Goal: Task Accomplishment & Management: Manage account settings

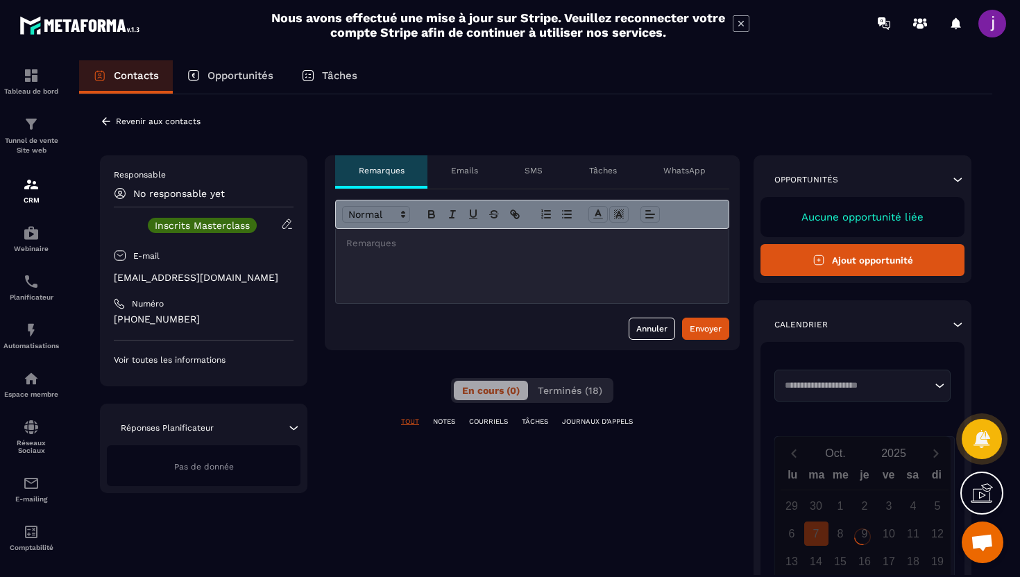
click at [104, 124] on icon at bounding box center [106, 121] width 12 height 12
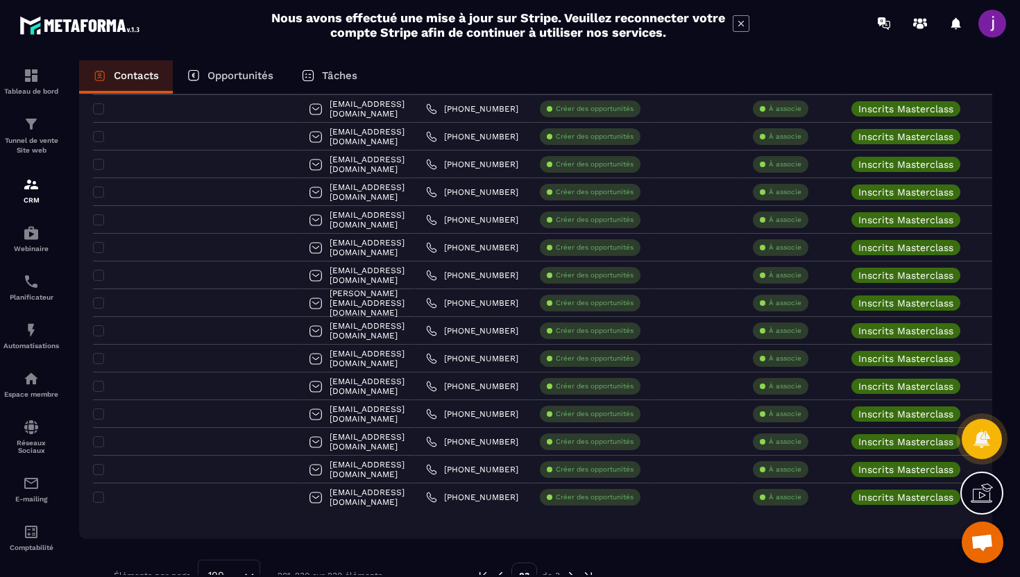
scroll to position [600, 0]
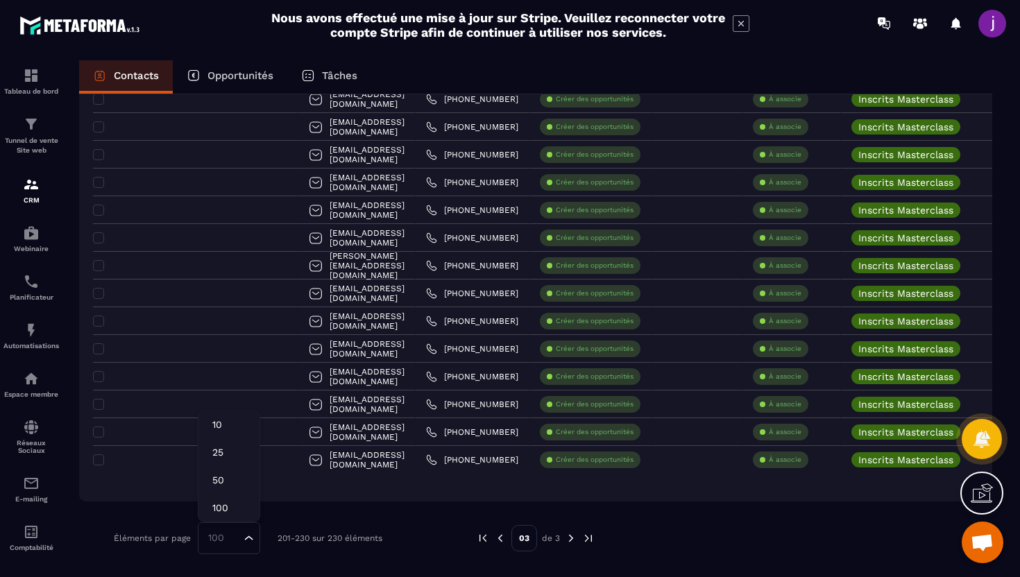
click at [250, 538] on icon "Search for option" at bounding box center [249, 538] width 14 height 14
click at [245, 487] on li "50" at bounding box center [228, 480] width 61 height 28
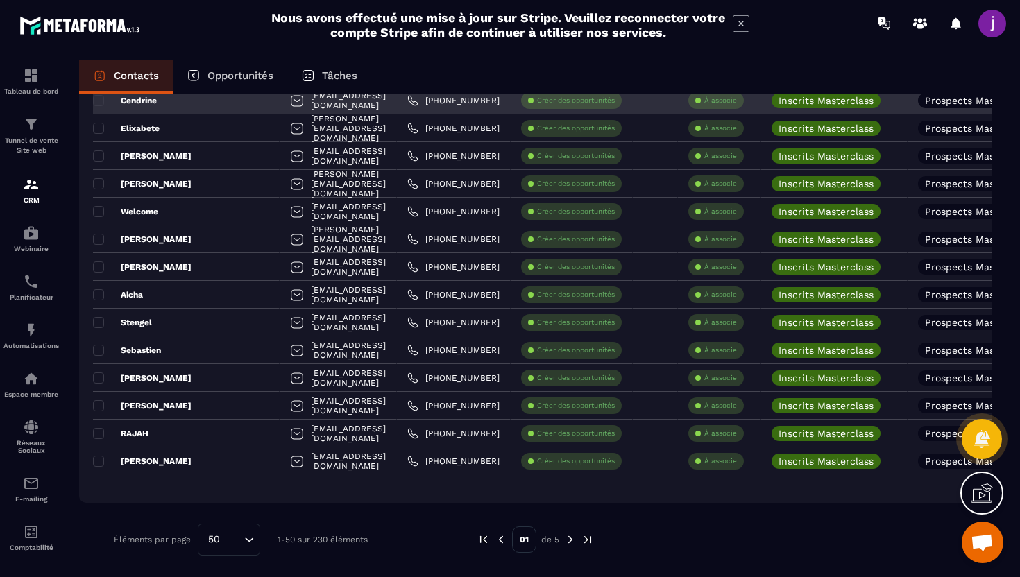
scroll to position [1155, 0]
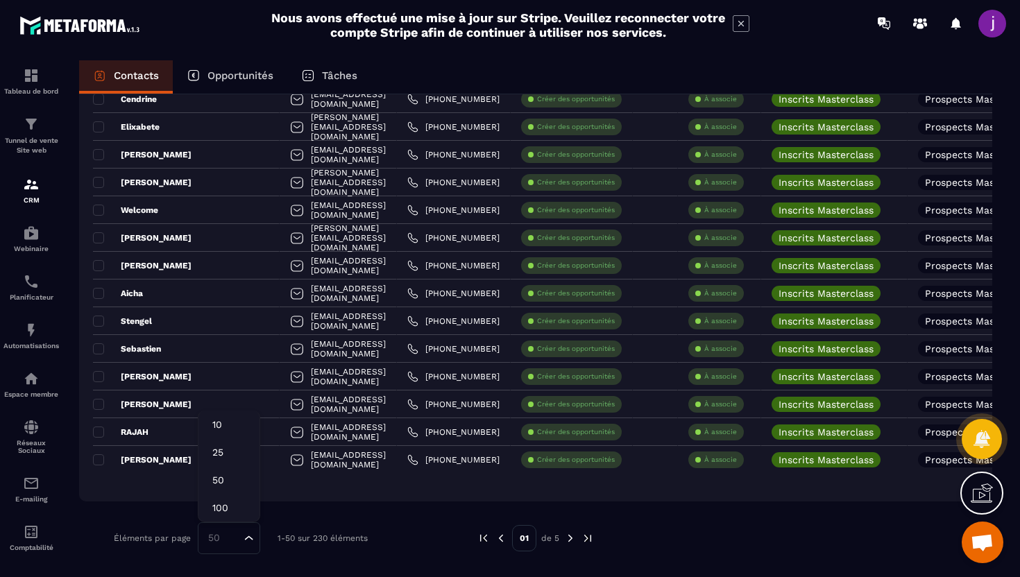
click at [255, 547] on div "50 Loading..." at bounding box center [229, 538] width 62 height 32
click at [231, 504] on p "100" at bounding box center [228, 508] width 33 height 14
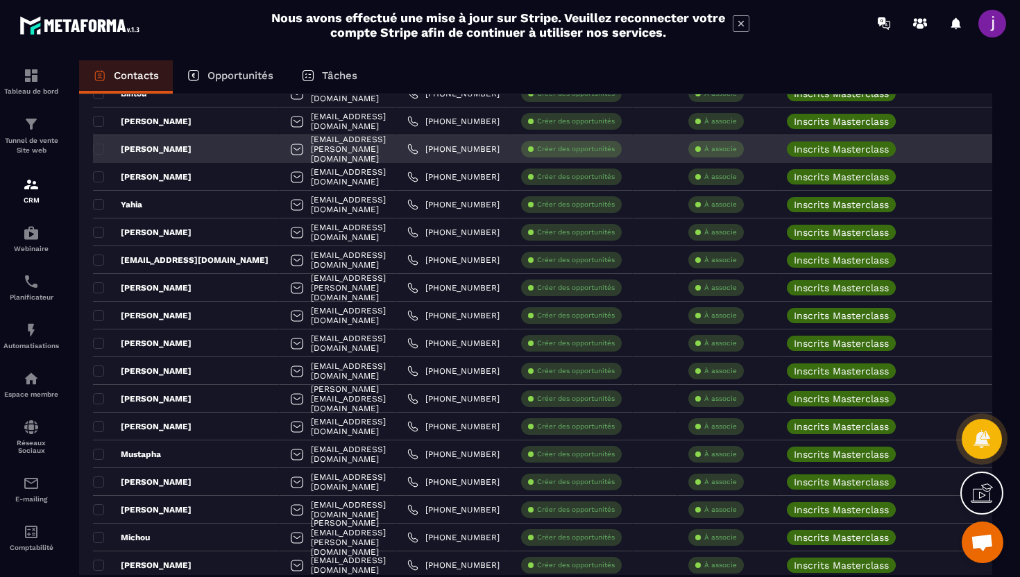
scroll to position [2347, 0]
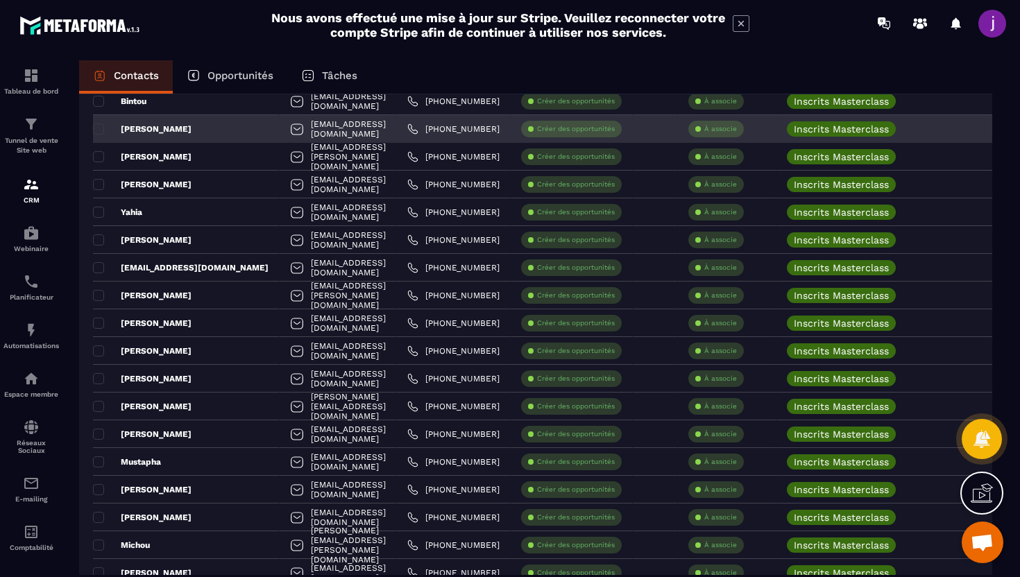
click at [712, 125] on div "À associe" at bounding box center [716, 129] width 56 height 17
click at [718, 129] on p "À associe" at bounding box center [720, 129] width 33 height 10
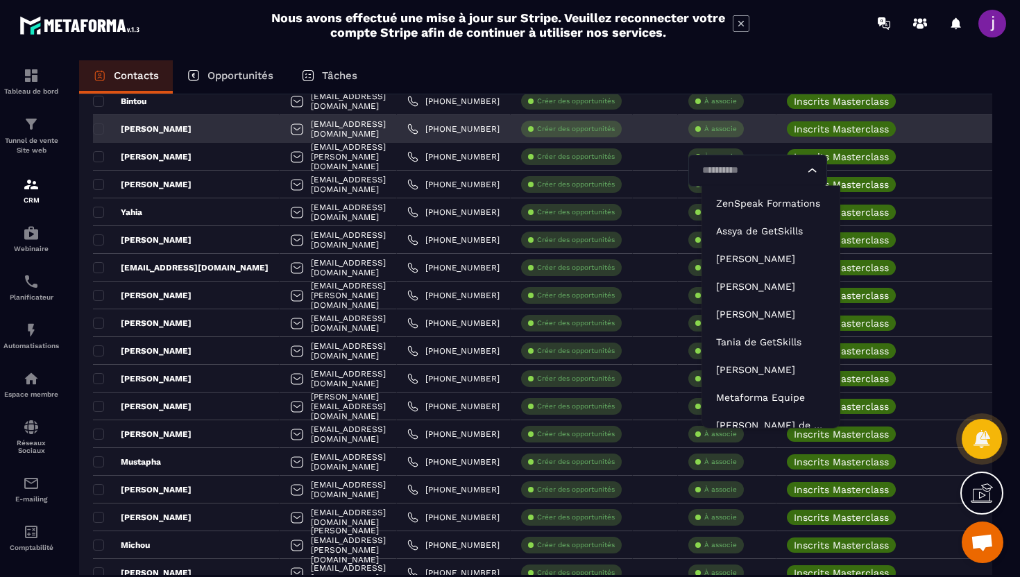
click at [755, 174] on input "Search for option" at bounding box center [750, 170] width 107 height 15
type input "****"
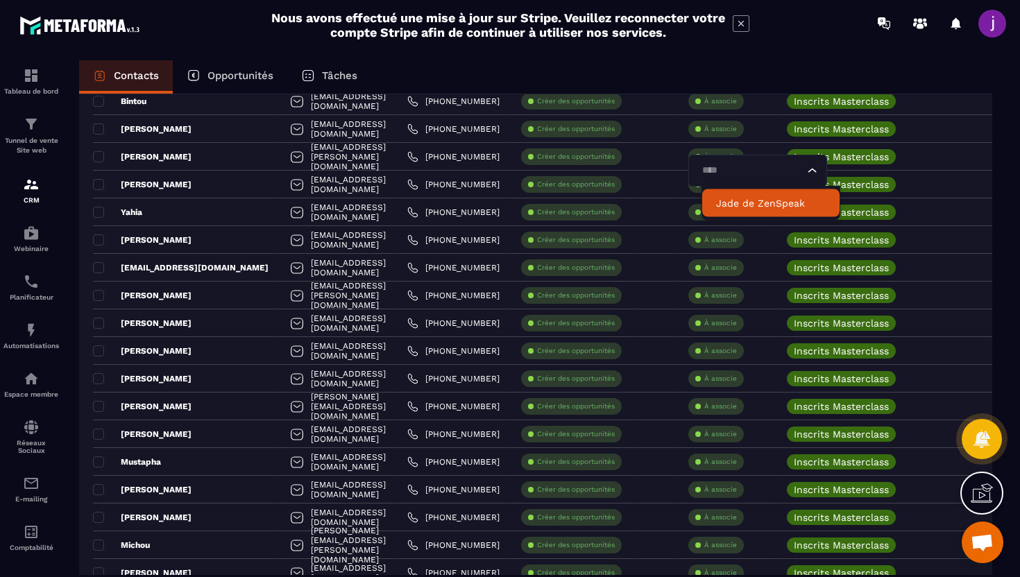
click at [760, 200] on p "Jade de ZenSpeak" at bounding box center [771, 203] width 110 height 14
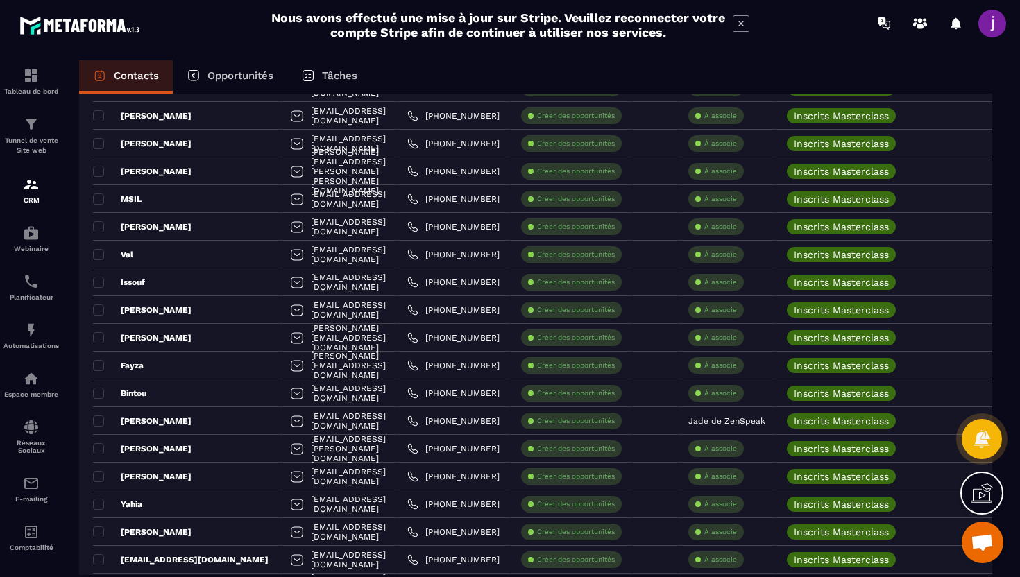
scroll to position [2059, 0]
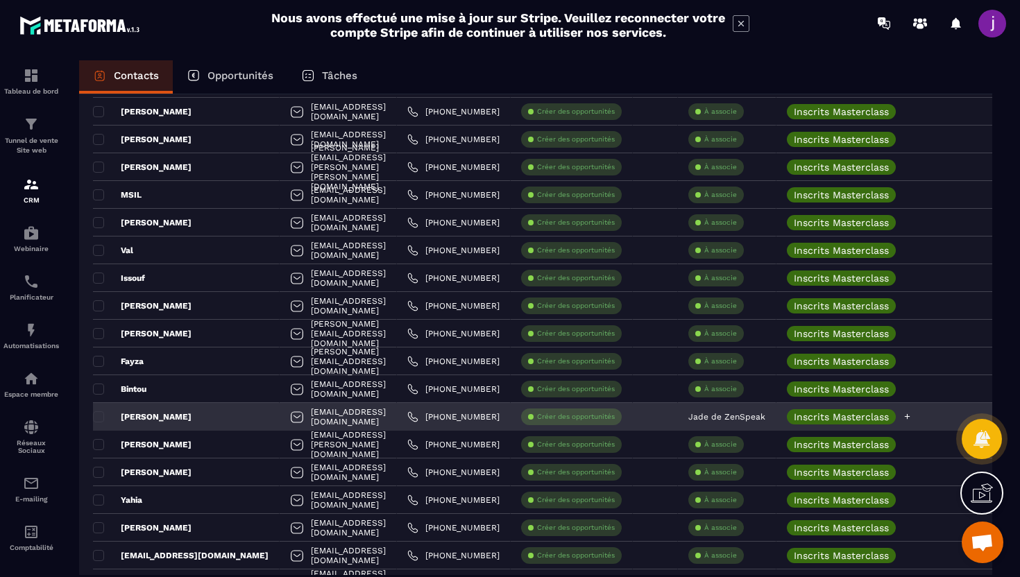
click at [910, 417] on icon at bounding box center [908, 417] width 6 height 6
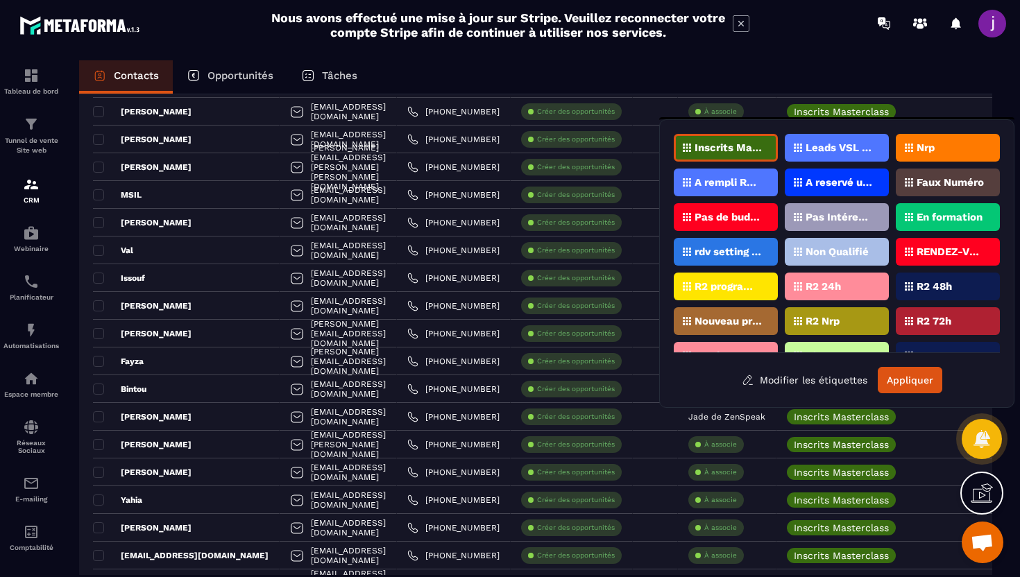
click at [945, 139] on div "Nrp" at bounding box center [948, 148] width 104 height 28
click at [908, 376] on button "Appliquer" at bounding box center [910, 380] width 65 height 26
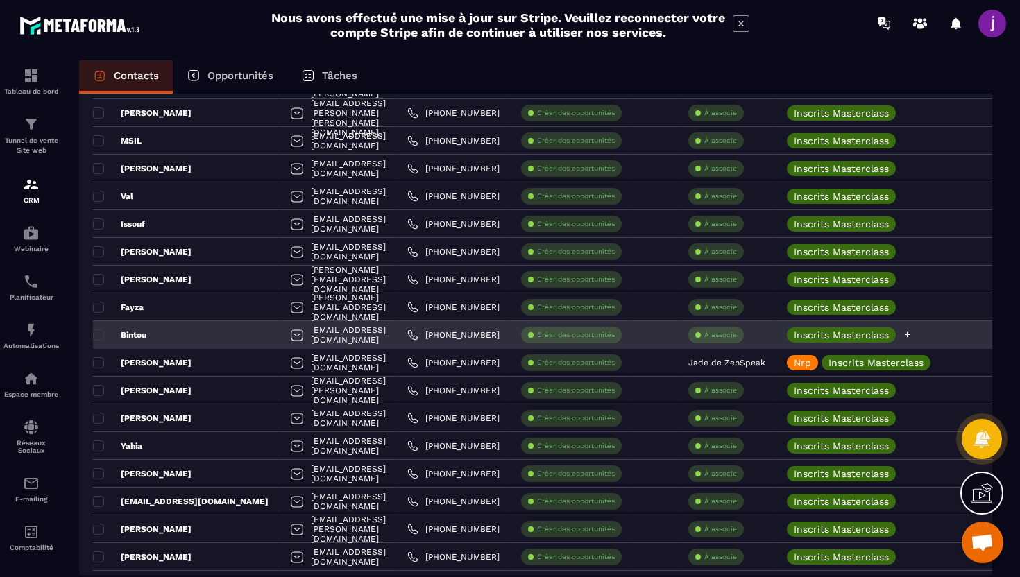
scroll to position [2118, 0]
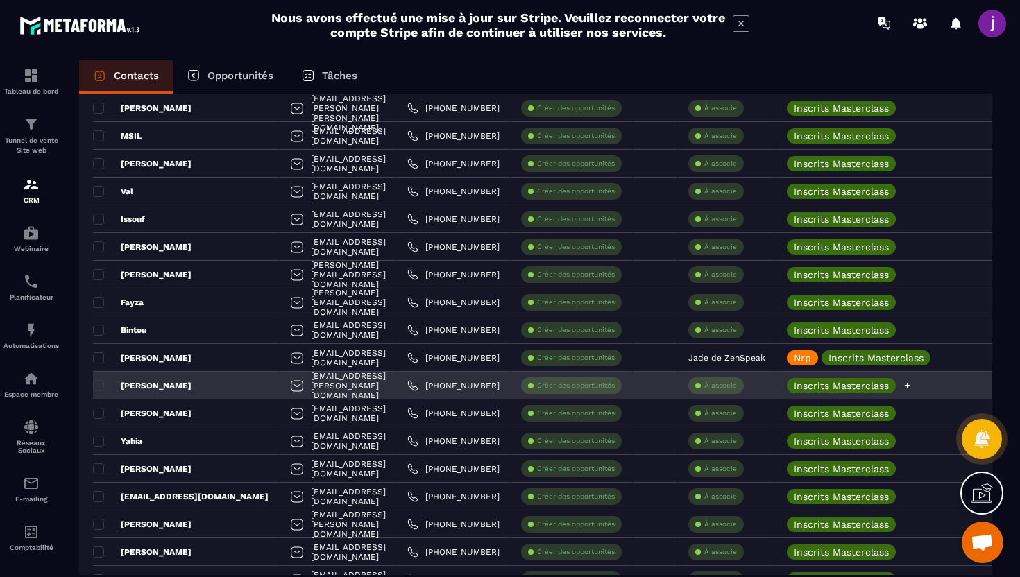
click at [912, 384] on icon at bounding box center [907, 385] width 9 height 9
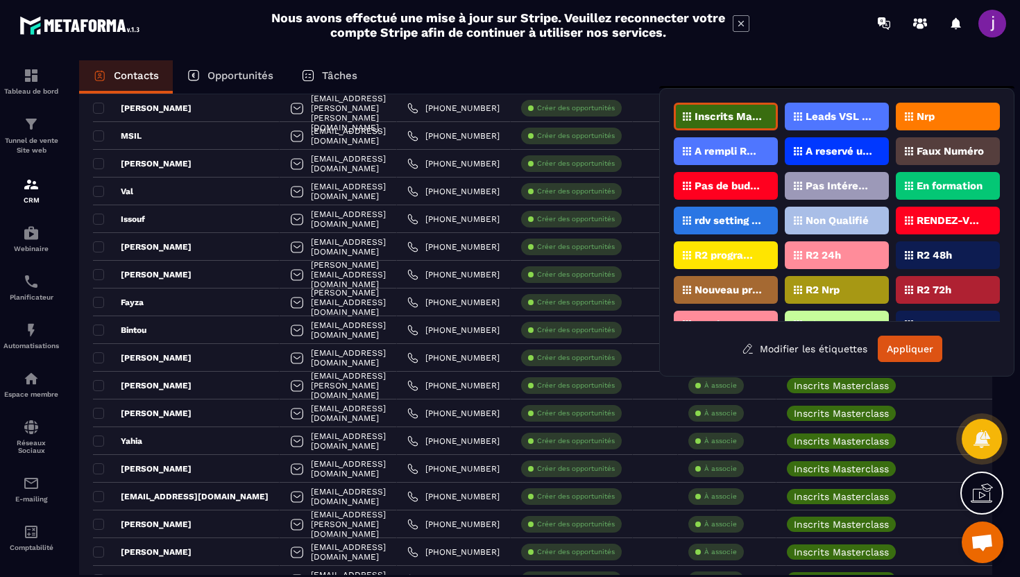
click at [932, 121] on div "Nrp" at bounding box center [948, 117] width 104 height 28
click at [898, 350] on button "Appliquer" at bounding box center [910, 349] width 65 height 26
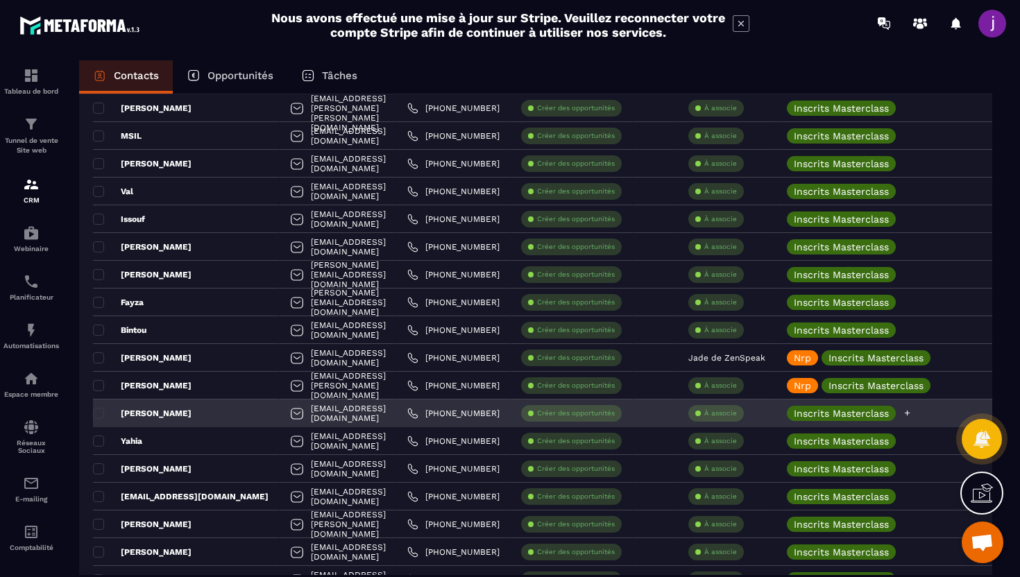
click at [923, 416] on div "Inscrits Masterclass" at bounding box center [918, 414] width 284 height 28
click at [912, 416] on icon at bounding box center [907, 413] width 9 height 9
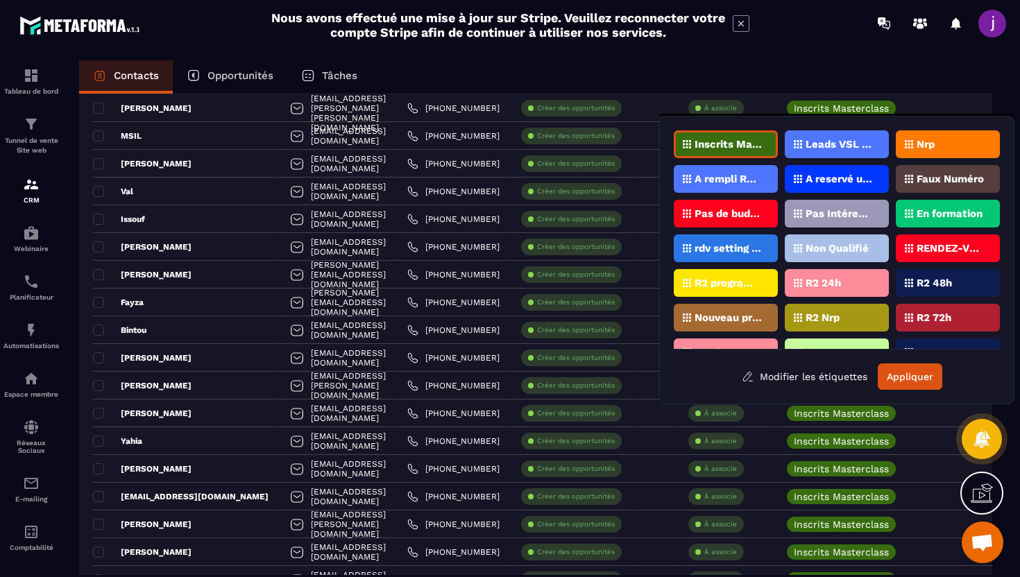
click at [964, 145] on div "Nrp" at bounding box center [948, 144] width 104 height 28
click at [909, 368] on button "Appliquer" at bounding box center [910, 377] width 65 height 26
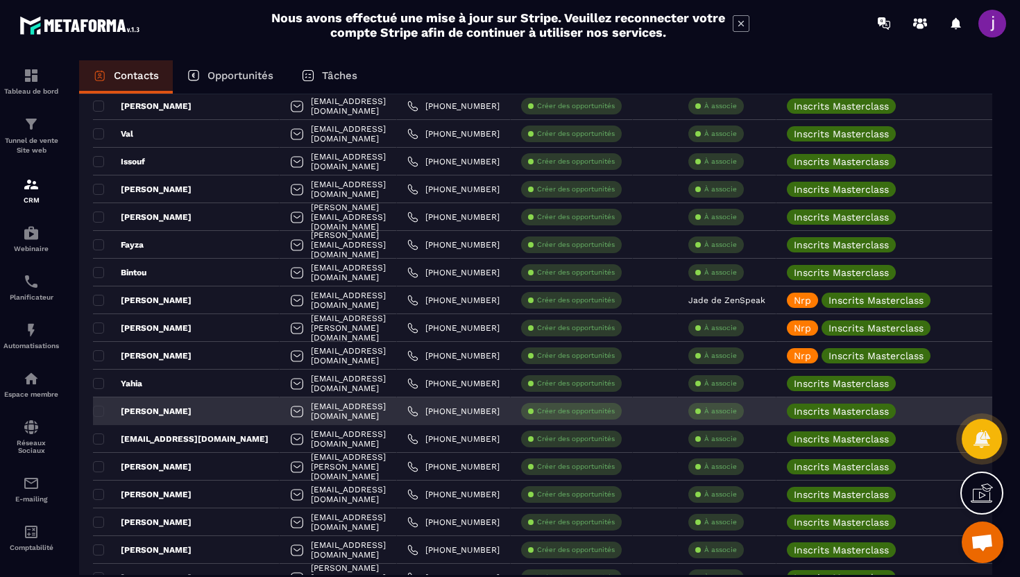
scroll to position [2189, 0]
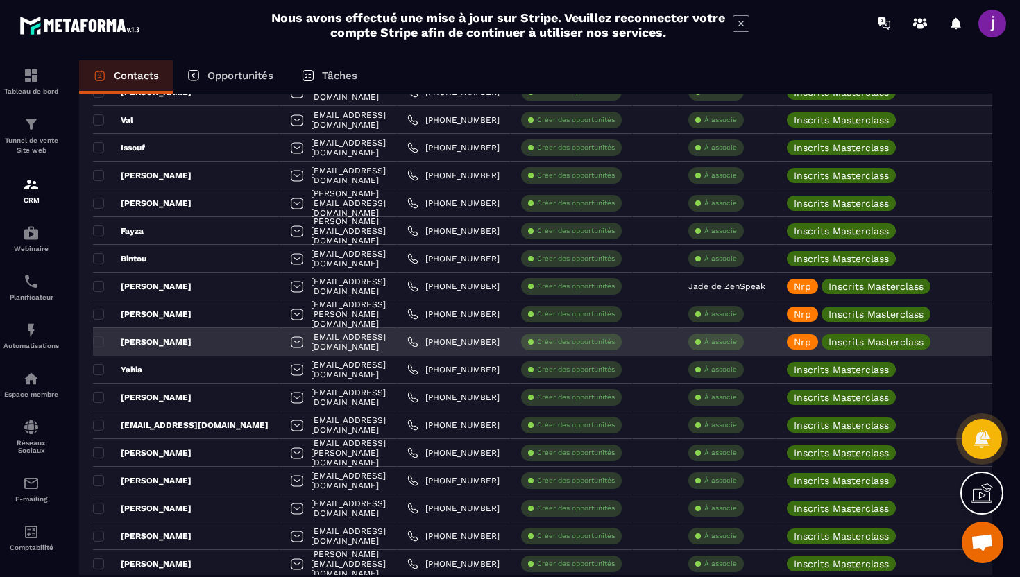
click at [217, 346] on div "[PERSON_NAME]" at bounding box center [186, 342] width 187 height 28
